Goal: Information Seeking & Learning: Find specific fact

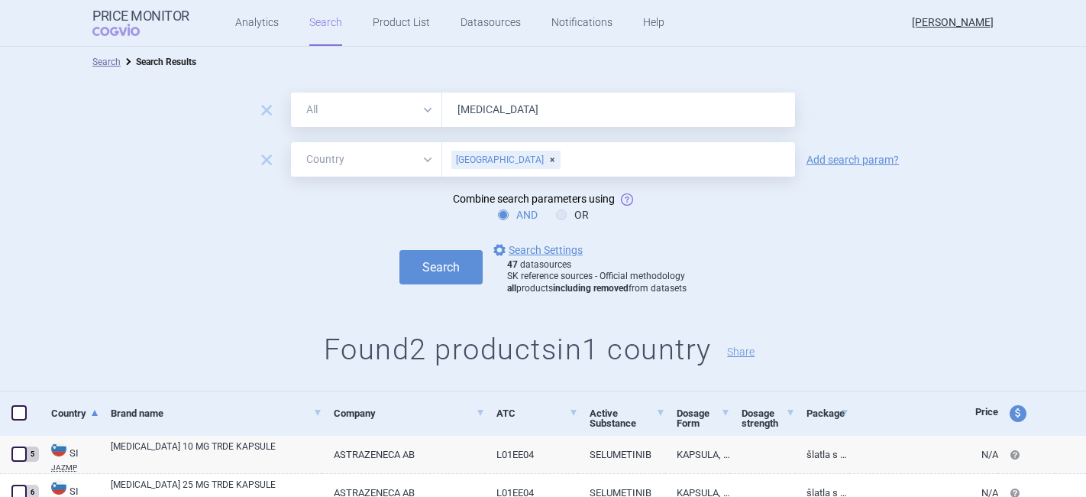
select select "country"
click at [495, 156] on div "Slovenia" at bounding box center [505, 159] width 109 height 18
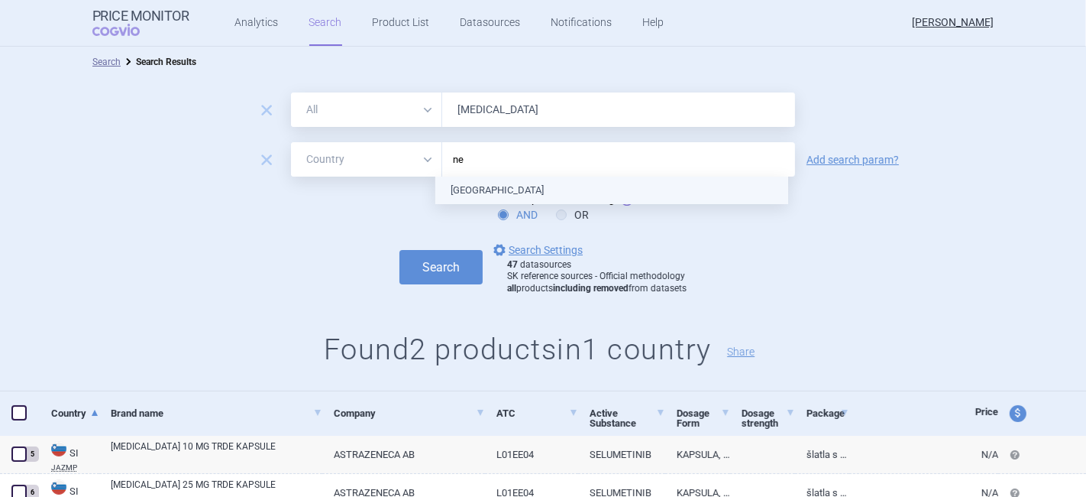
type input "net"
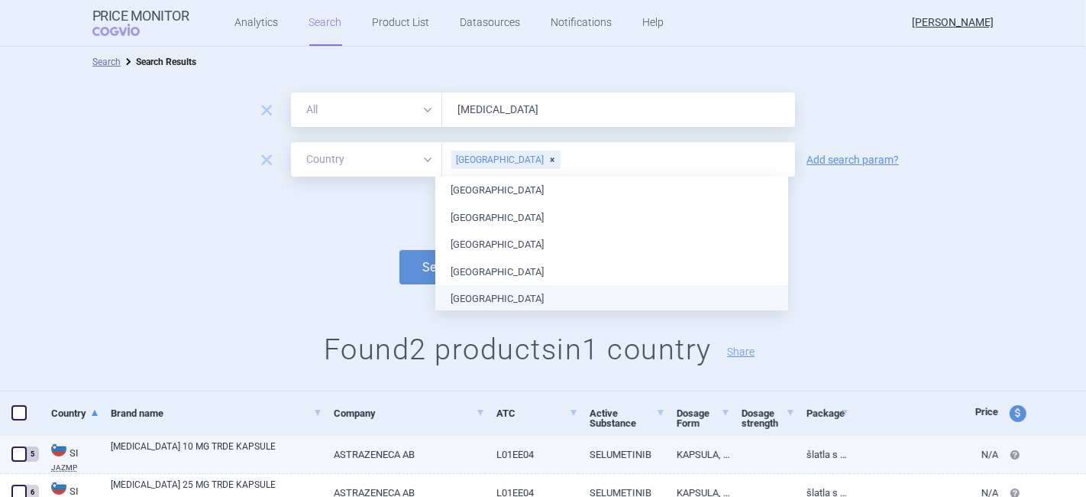
scroll to position [2, 0]
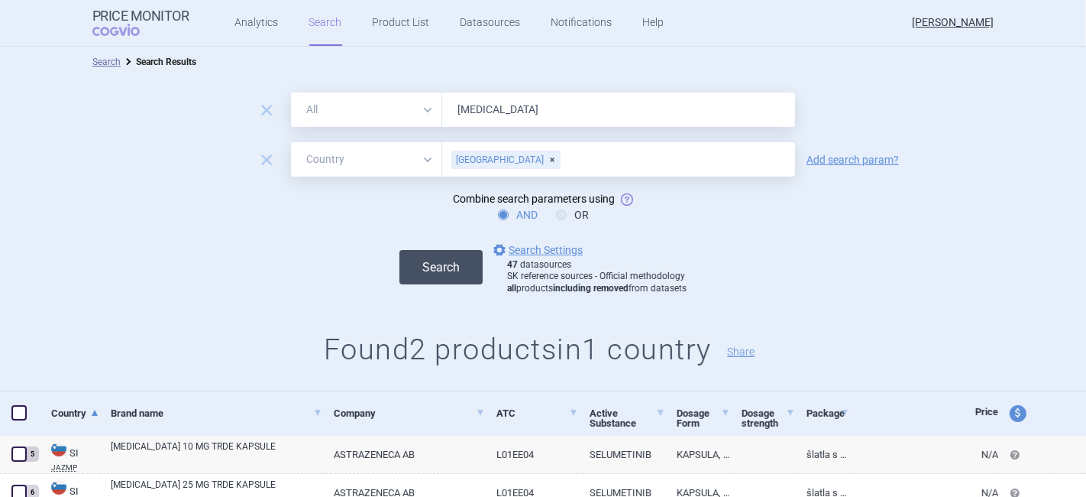
click at [427, 261] on button "Search" at bounding box center [441, 267] width 83 height 34
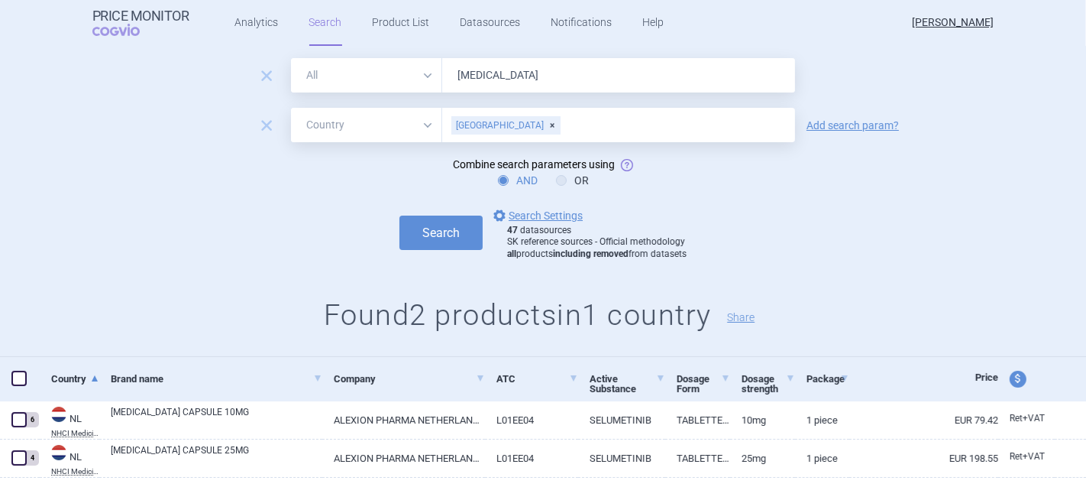
scroll to position [64, 0]
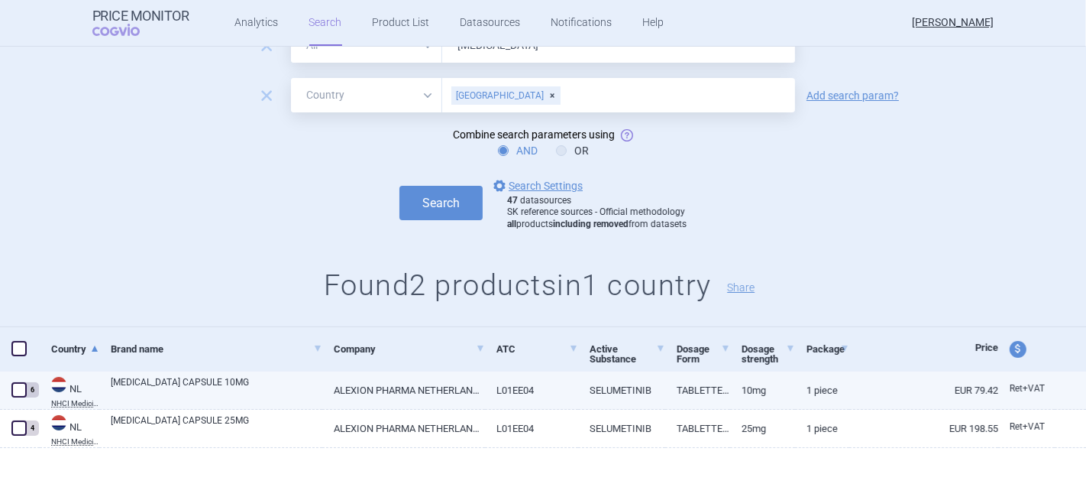
click at [273, 388] on link "[MEDICAL_DATA] CAPSULE 10MG" at bounding box center [217, 389] width 212 height 28
select select "EUR"
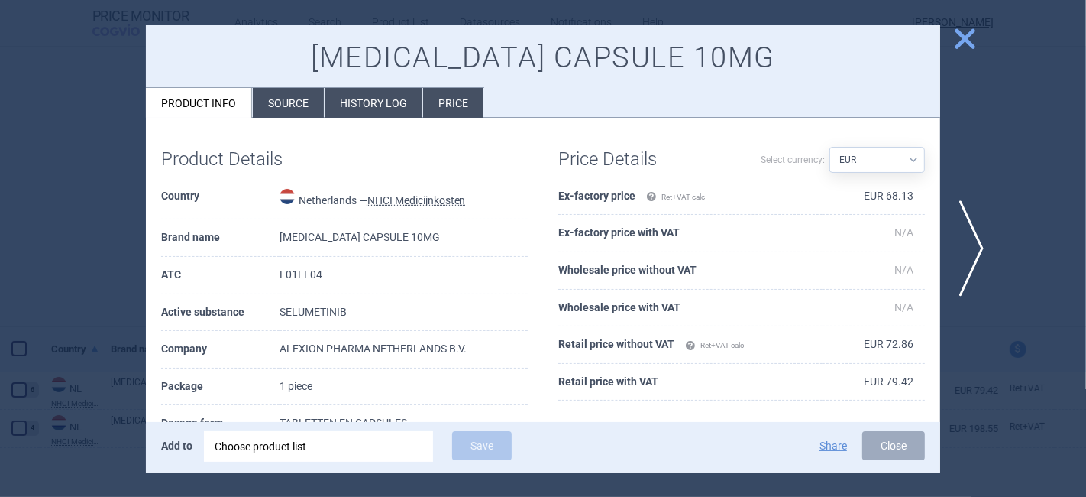
click at [993, 118] on div at bounding box center [543, 248] width 1086 height 497
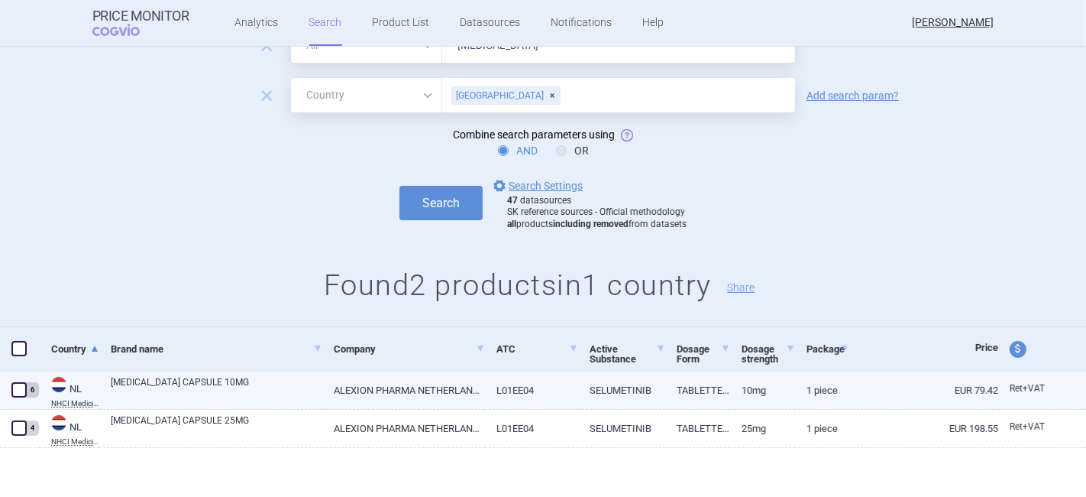
click at [469, 390] on link "ALEXION PHARMA NETHERLANDS B.V." at bounding box center [403, 389] width 163 height 37
select select "EUR"
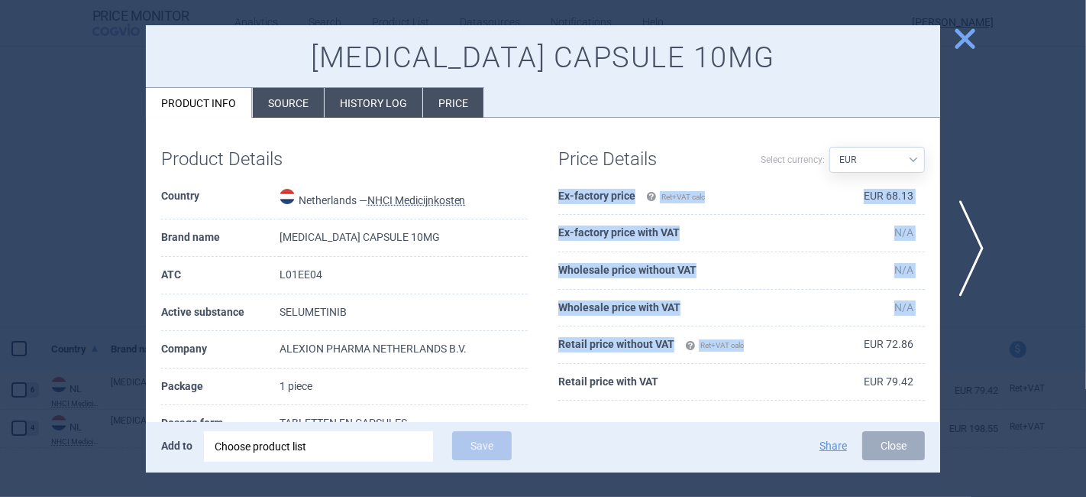
drag, startPoint x: 853, startPoint y: 342, endPoint x: 914, endPoint y: 345, distance: 61.9
click at [914, 345] on div "Price Details Select currency: Source AED AUD BGN BHD BOB BRL CAD CHF CNY COP C…" at bounding box center [741, 274] width 397 height 283
click at [762, 383] on th "Retail price with VAT" at bounding box center [690, 382] width 264 height 37
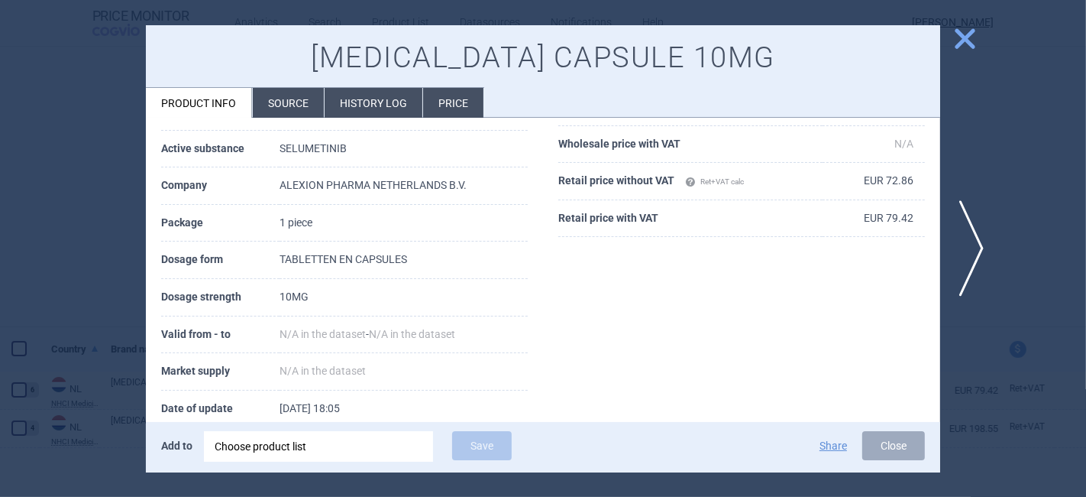
scroll to position [170, 0]
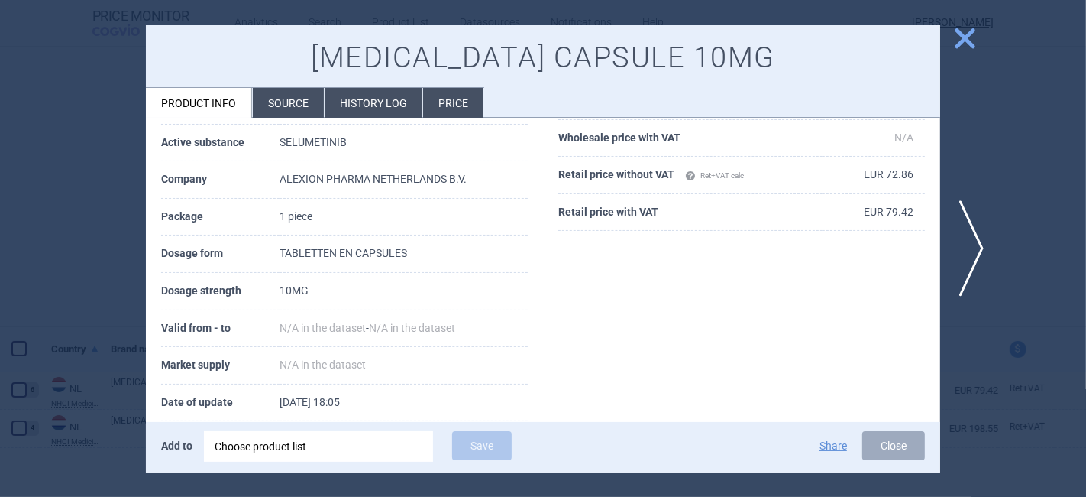
click at [958, 39] on span "close" at bounding box center [965, 38] width 27 height 27
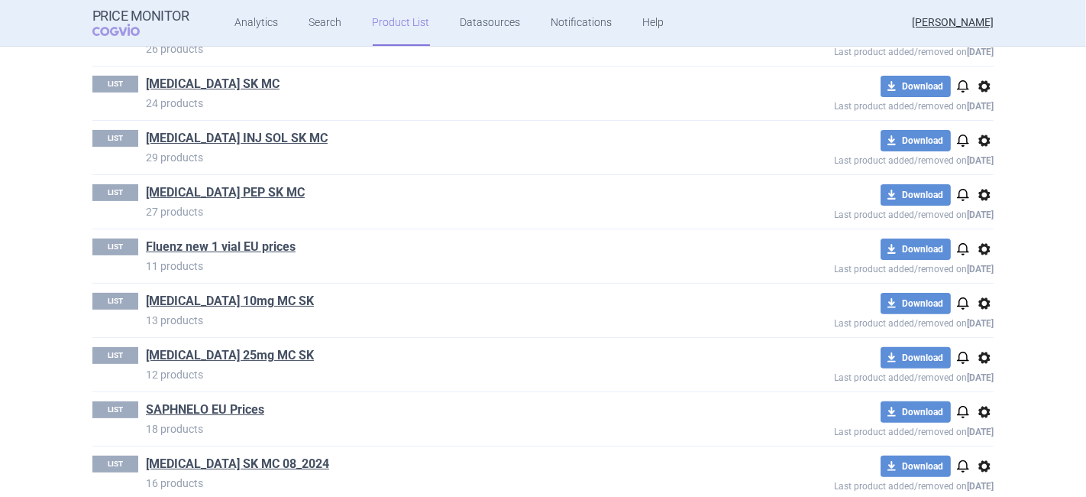
scroll to position [372, 0]
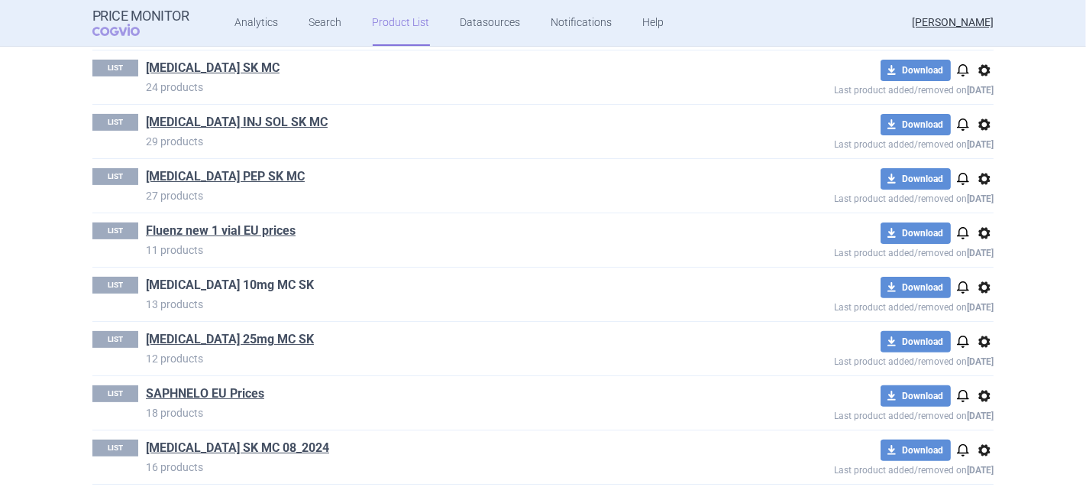
click at [206, 284] on link "[MEDICAL_DATA] 10mg MC SK" at bounding box center [230, 285] width 168 height 17
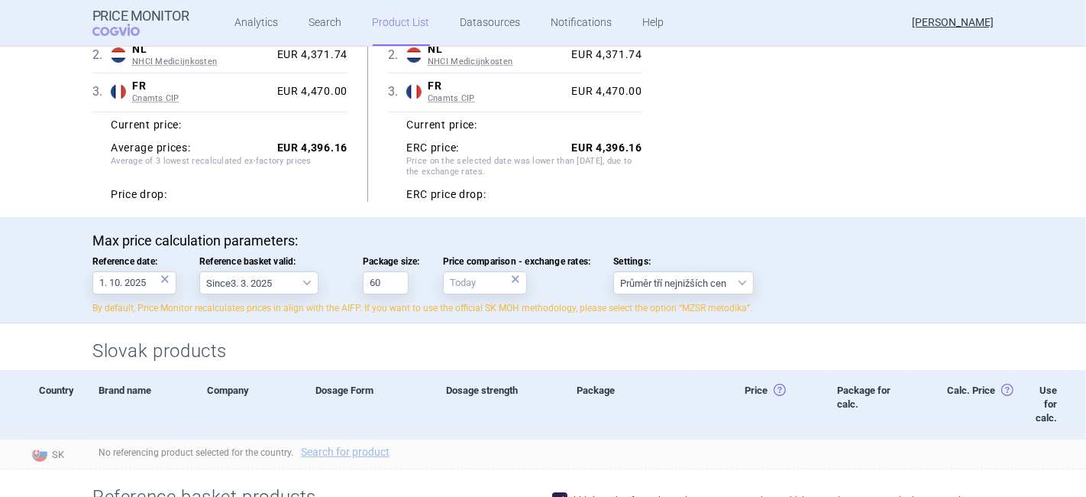
scroll to position [254, 0]
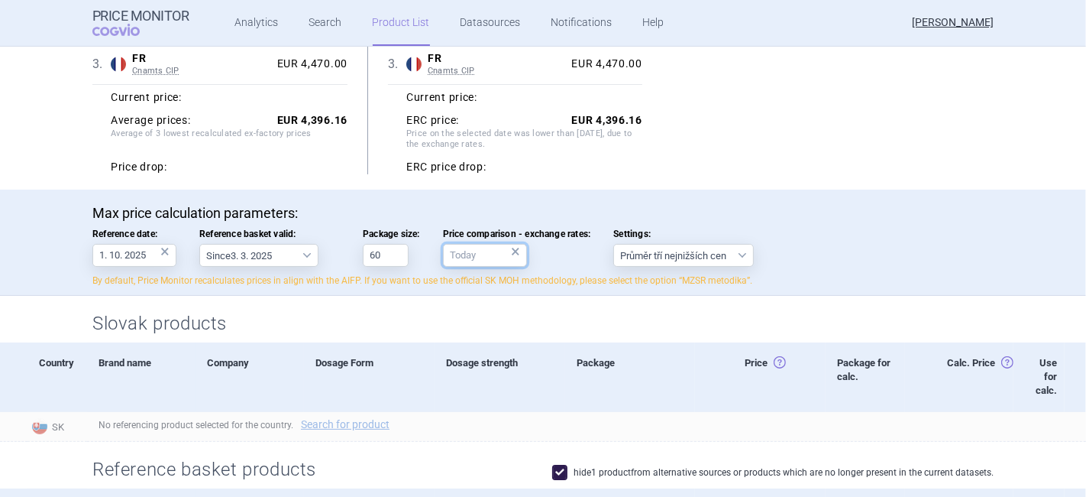
click at [485, 252] on input "Price comparison - exchange rates: ×" at bounding box center [485, 255] width 84 height 23
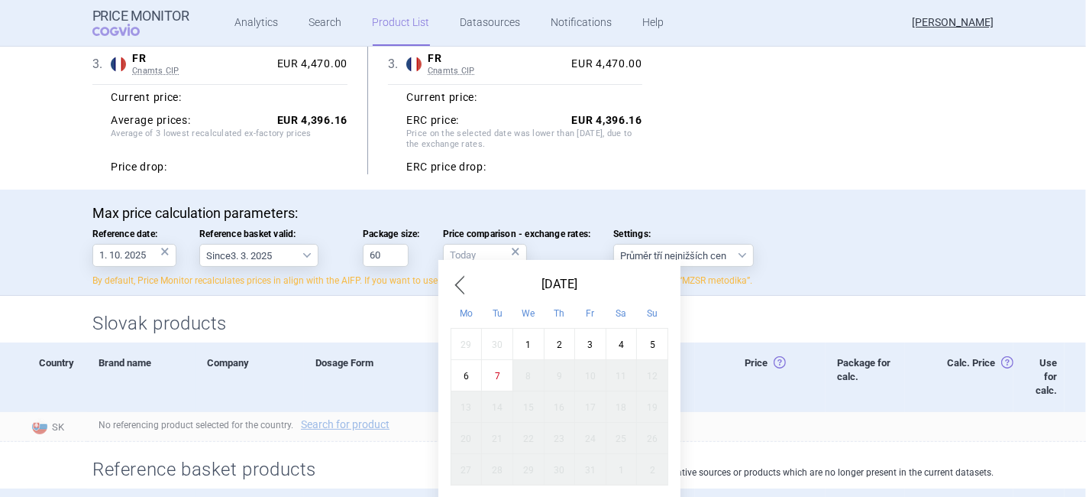
click at [459, 285] on span "Previous Month" at bounding box center [460, 284] width 18 height 24
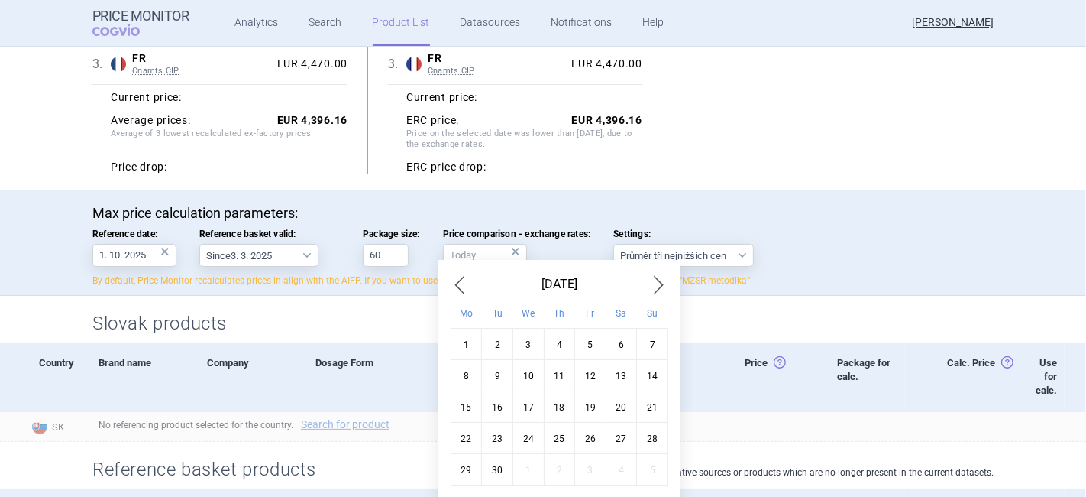
click at [458, 285] on span "Previous Month" at bounding box center [460, 284] width 18 height 24
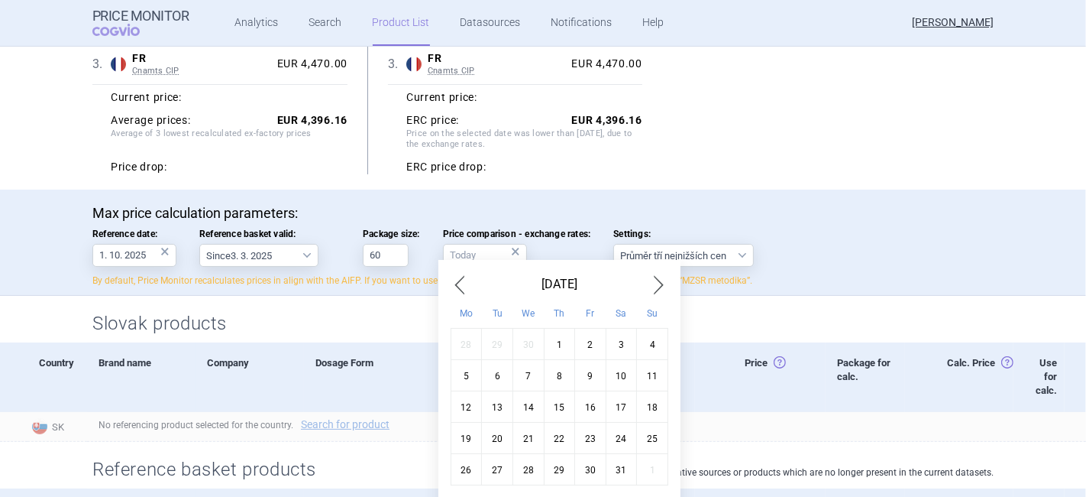
click at [458, 285] on span "Previous Month" at bounding box center [460, 284] width 18 height 24
click at [646, 344] on div "1" at bounding box center [652, 343] width 31 height 31
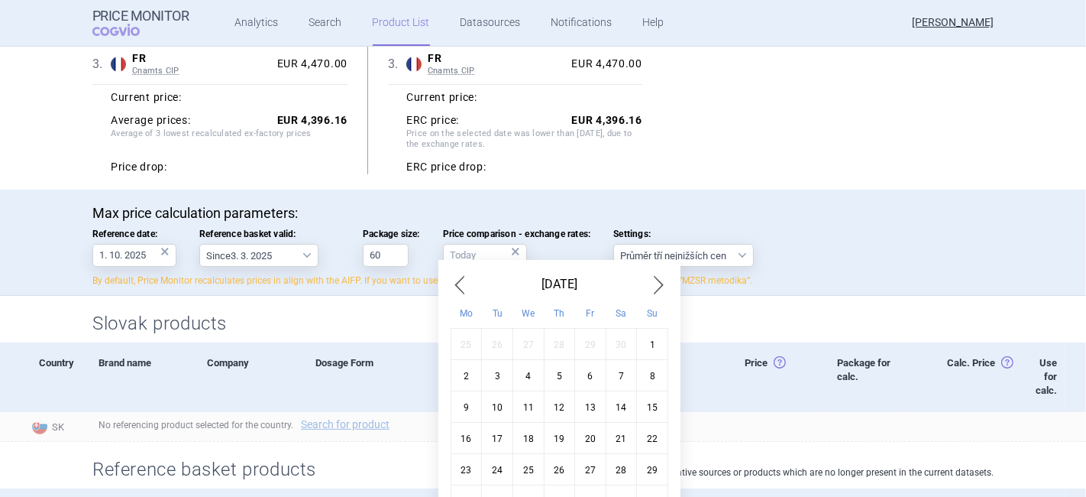
type input "1. 12. 2024"
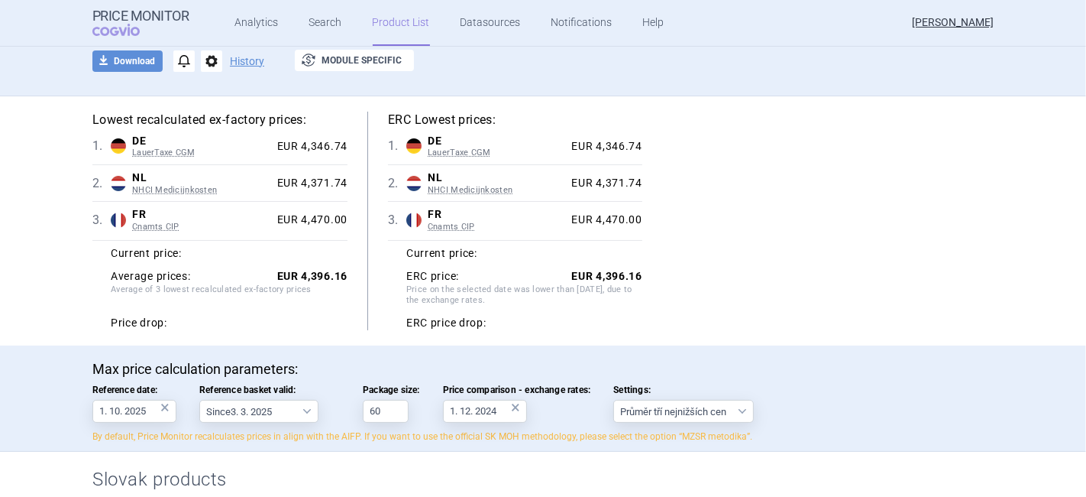
scroll to position [85, 0]
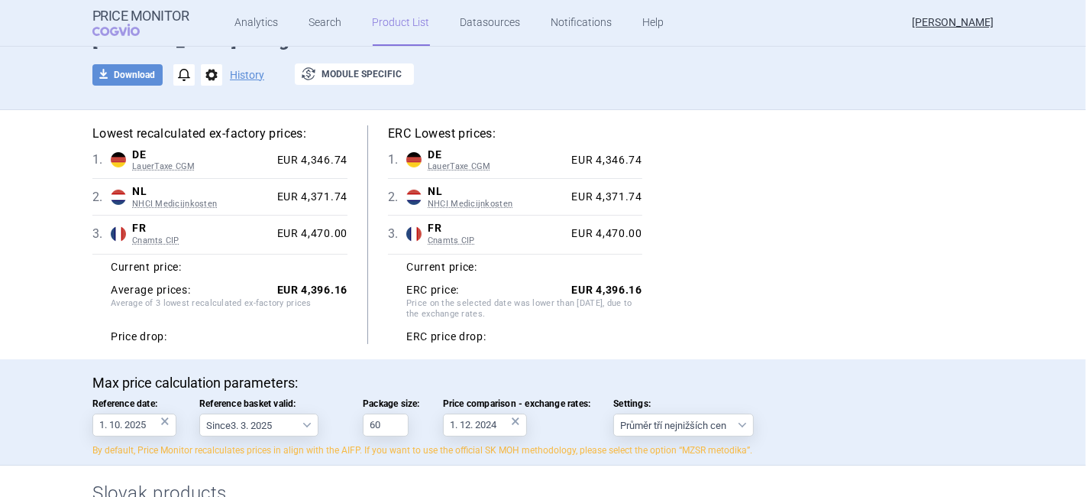
click at [511, 419] on div "×" at bounding box center [515, 421] width 9 height 17
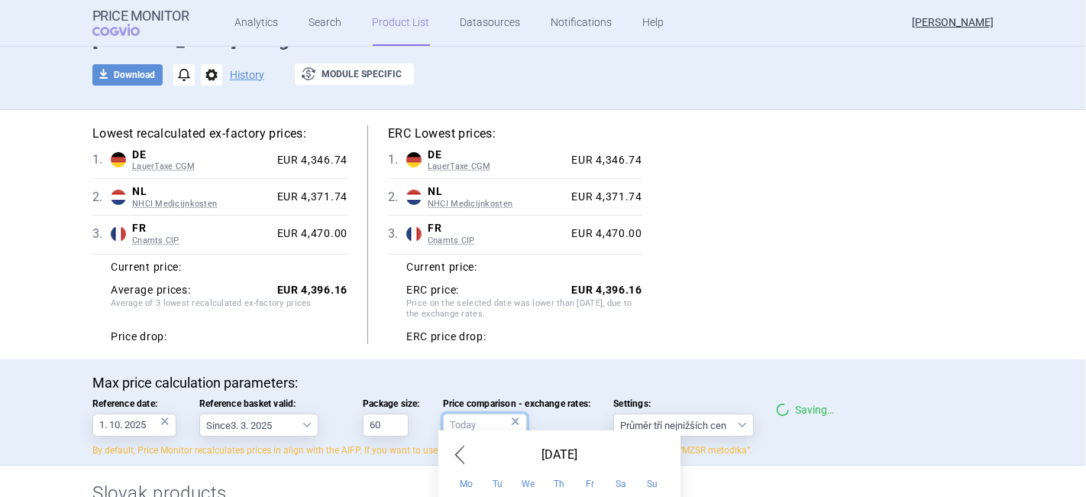
click at [487, 422] on input "Price comparison - exchange rates: ×" at bounding box center [485, 424] width 84 height 23
click at [764, 304] on div "Lowest recalculated ex-factory prices: 1 . DE LauerTaxe [MEDICAL_DATA] Germany …" at bounding box center [542, 234] width 901 height 218
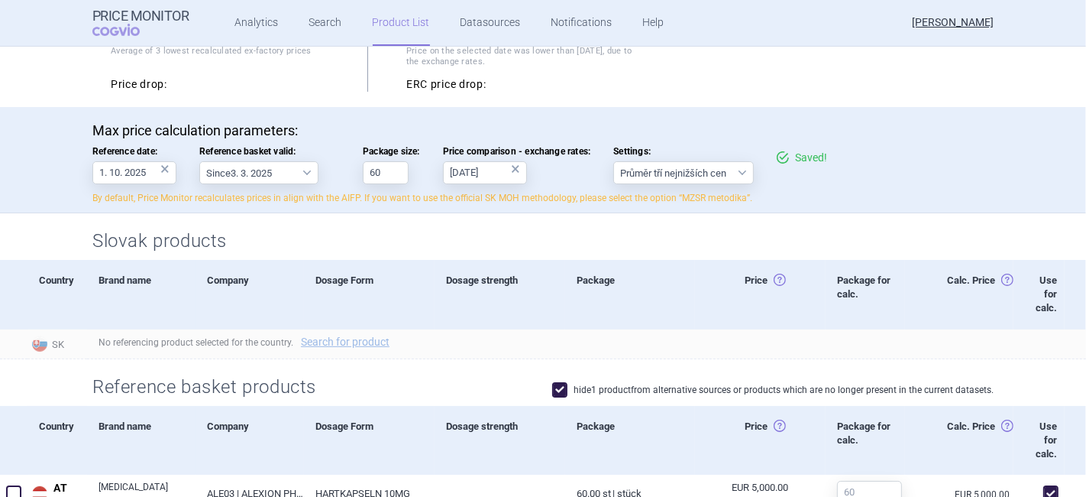
scroll to position [339, 0]
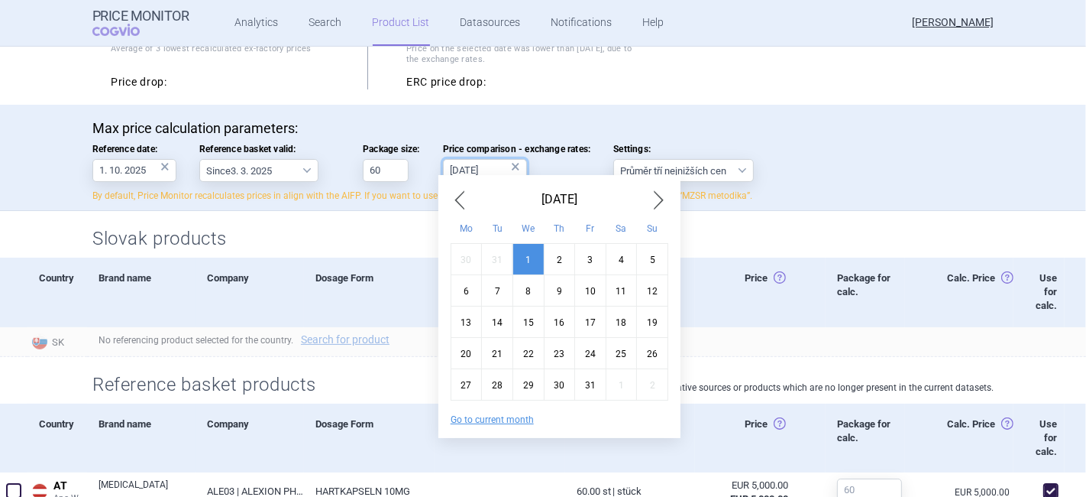
click at [481, 164] on input "[DATE]" at bounding box center [485, 170] width 84 height 23
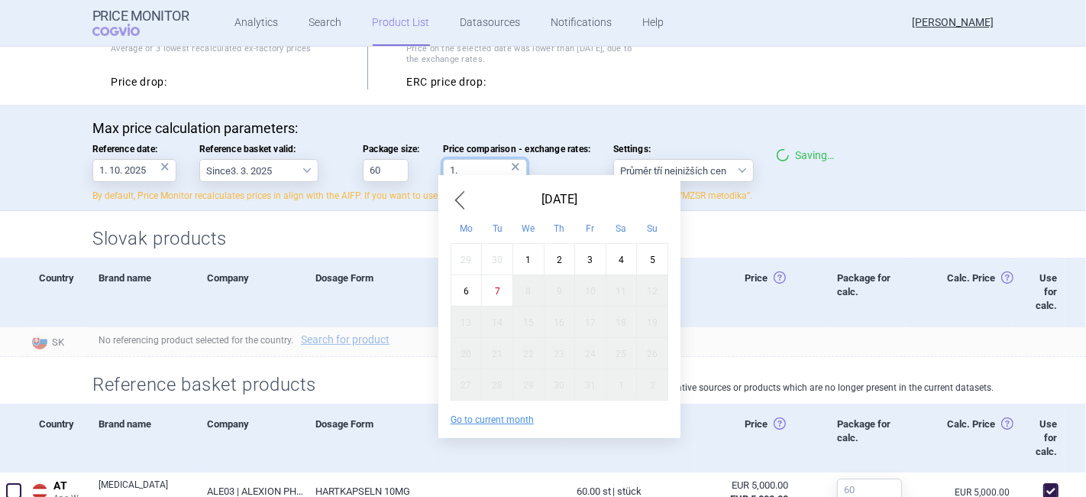
type input "1"
click at [926, 136] on div "Max price calculation parameters: Reference date: 1. 10. 2025 × Reference baske…" at bounding box center [542, 161] width 901 height 83
